Goal: Task Accomplishment & Management: Manage account settings

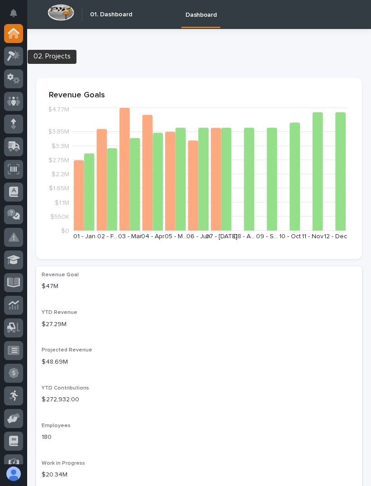
click at [19, 59] on icon at bounding box center [13, 56] width 13 height 10
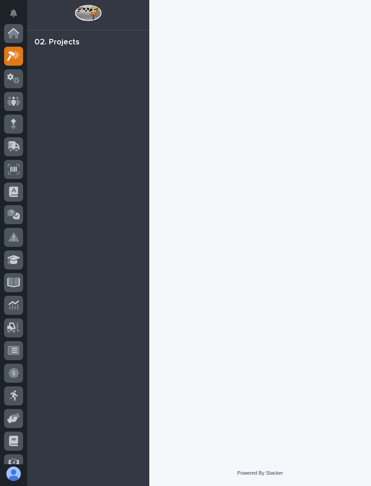
scroll to position [23, 0]
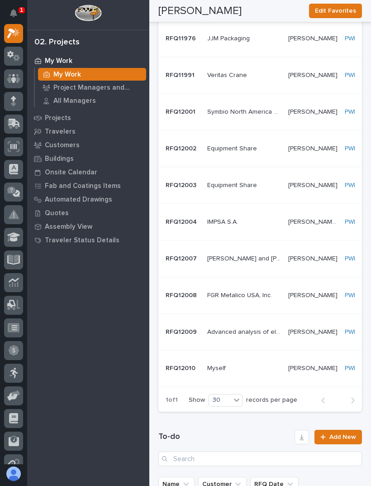
scroll to position [593, 0]
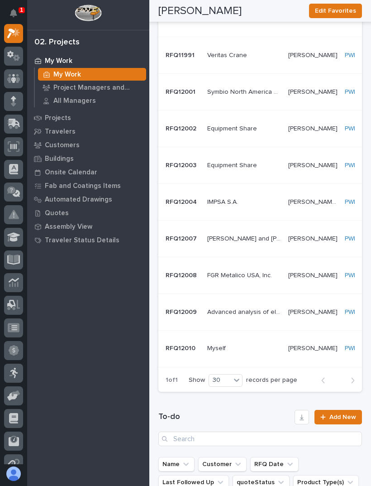
click at [365, 201] on link "Cranes" at bounding box center [375, 202] width 21 height 8
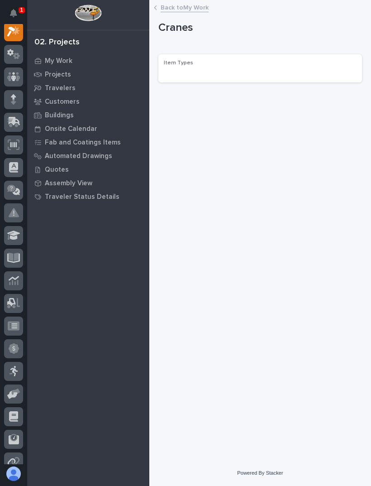
scroll to position [23, 0]
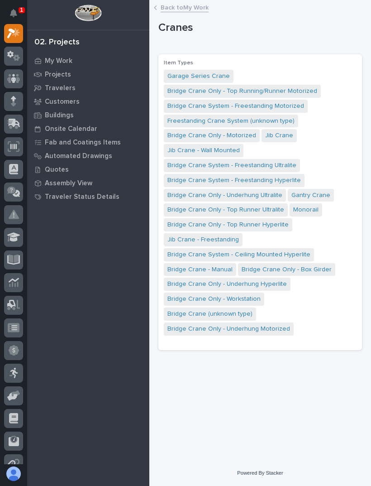
click at [162, 7] on link "Back to My Work" at bounding box center [185, 7] width 48 height 10
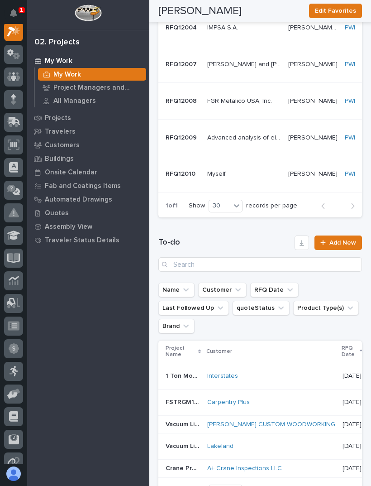
scroll to position [755, 0]
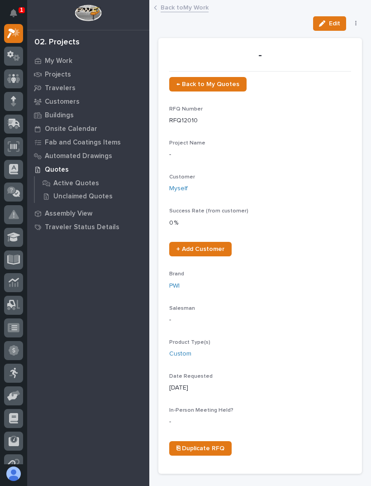
click at [189, 5] on link "Back to My Work" at bounding box center [185, 7] width 48 height 10
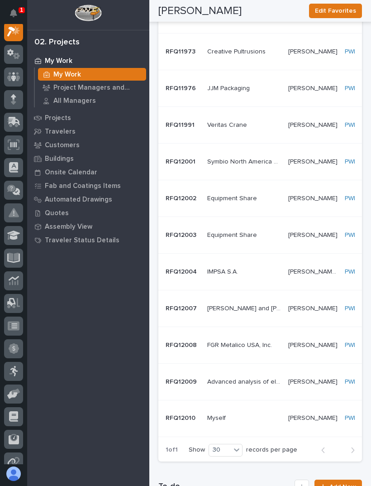
scroll to position [594, 0]
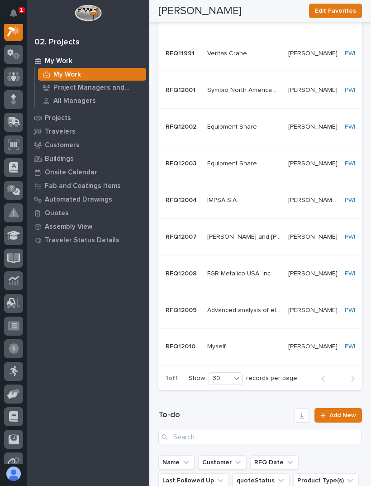
click at [341, 182] on td "PWI" at bounding box center [351, 200] width 20 height 37
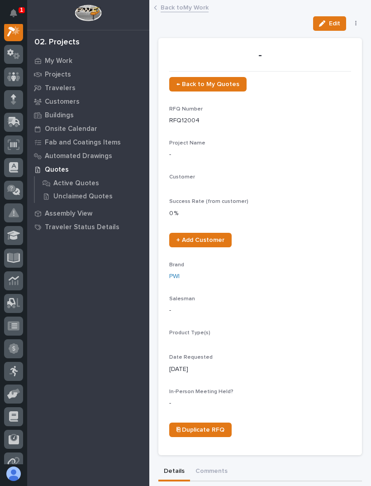
scroll to position [23, 0]
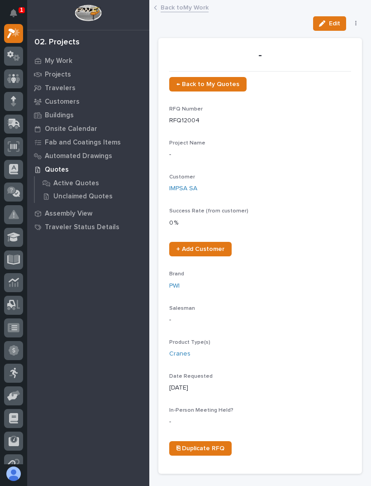
click at [192, 11] on link "Back to My Work" at bounding box center [185, 7] width 48 height 10
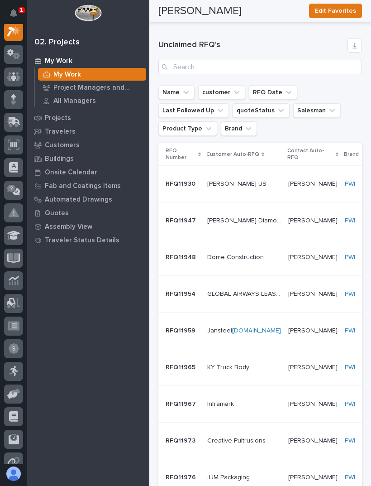
scroll to position [714, 0]
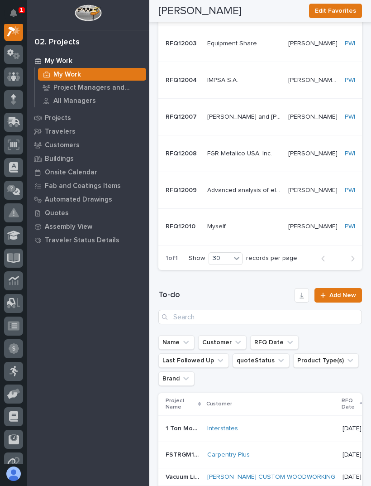
click at [285, 176] on td "[PERSON_NAME] [PERSON_NAME]" at bounding box center [313, 190] width 57 height 37
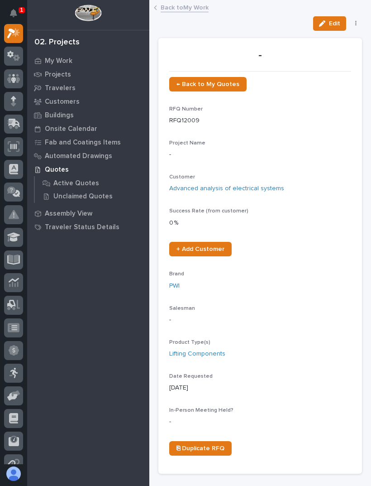
click at [191, 9] on link "Back to My Work" at bounding box center [185, 7] width 48 height 10
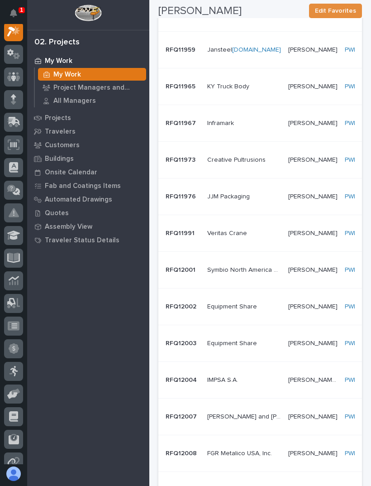
scroll to position [415, 0]
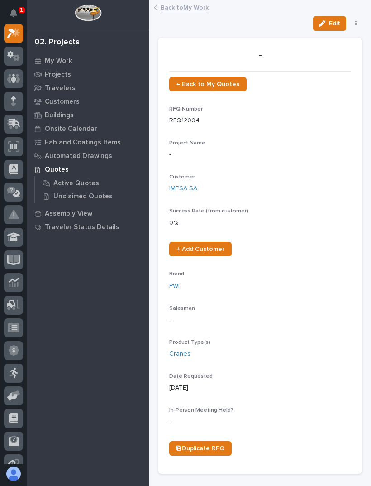
click at [189, 10] on link "Back to My Work" at bounding box center [185, 7] width 48 height 10
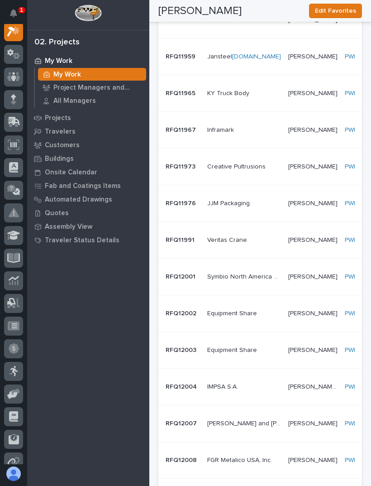
scroll to position [425, 0]
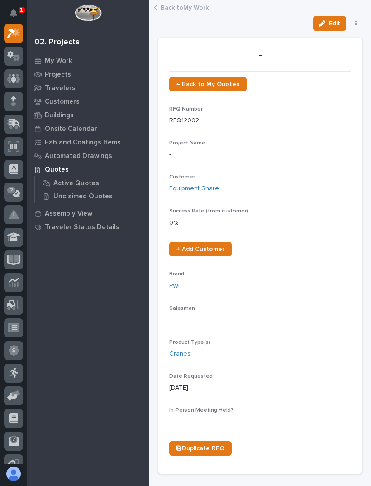
click at [191, 9] on link "Back to My Work" at bounding box center [185, 7] width 48 height 10
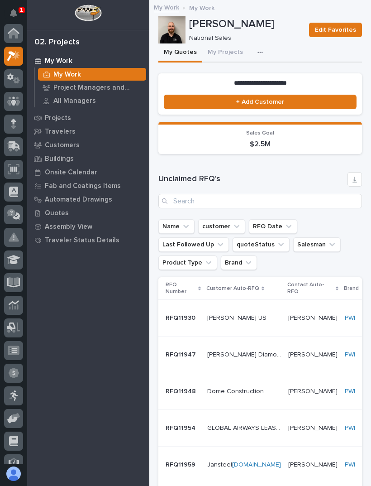
scroll to position [24, 0]
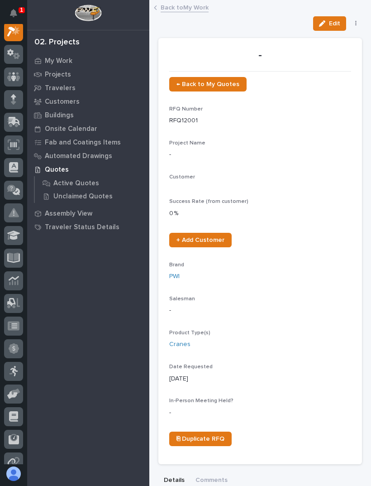
scroll to position [23, 0]
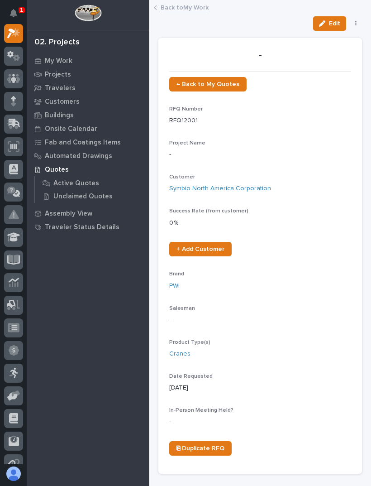
click at [195, 5] on link "Back to My Work" at bounding box center [185, 7] width 48 height 10
